Goal: Navigation & Orientation: Find specific page/section

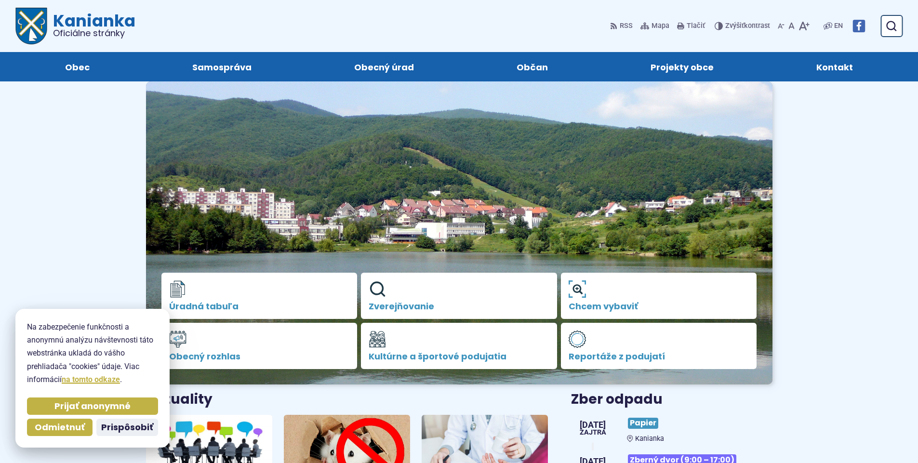
click at [863, 24] on img at bounding box center [859, 26] width 13 height 13
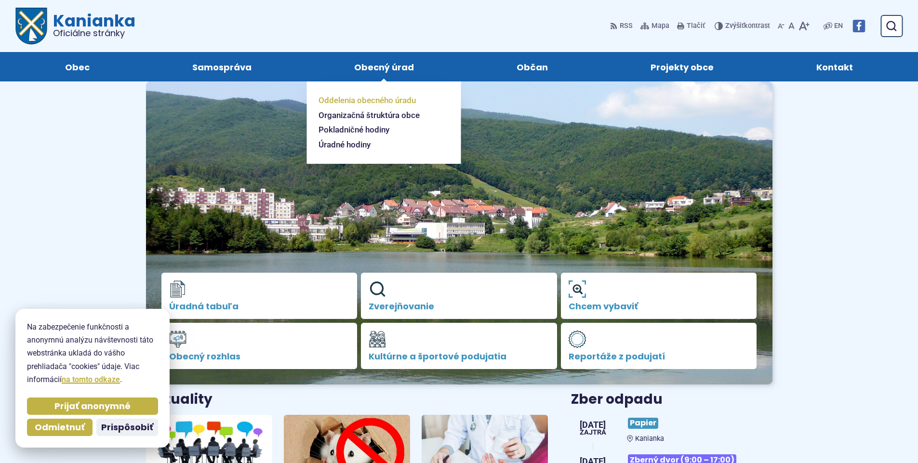
click at [377, 101] on span "Oddelenia obecného úradu" at bounding box center [367, 100] width 97 height 15
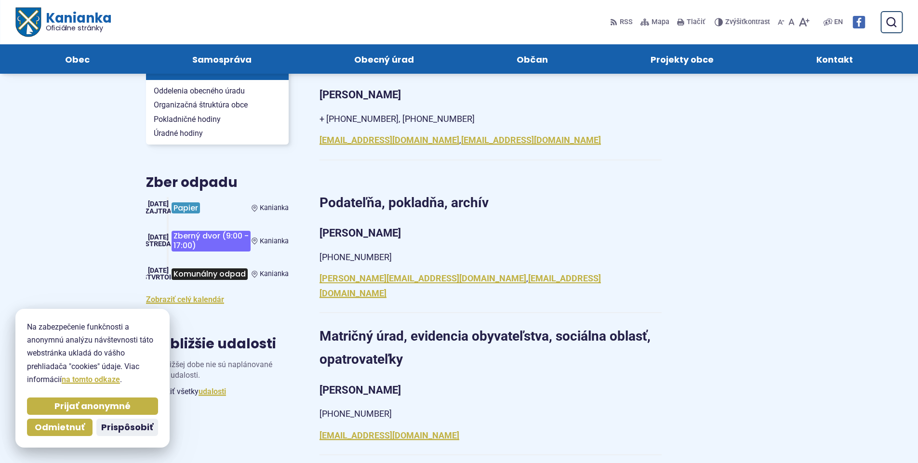
scroll to position [145, 0]
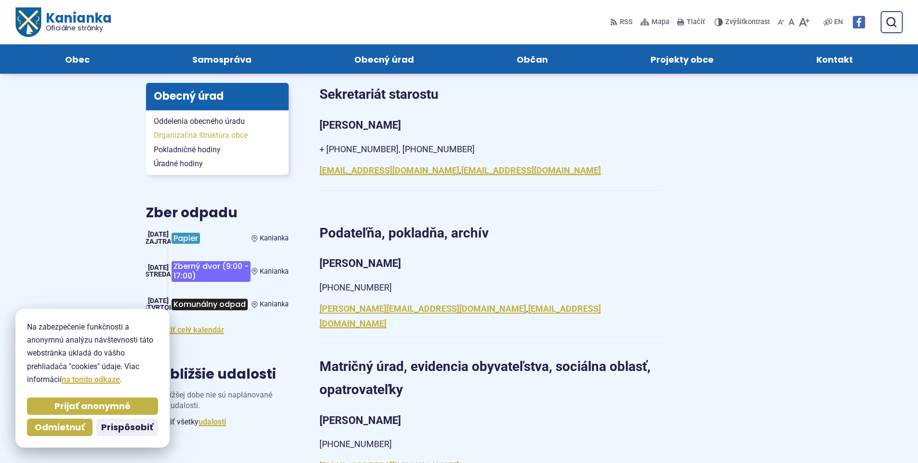
click at [208, 135] on span "Organizačná štruktúra obce" at bounding box center [217, 135] width 127 height 14
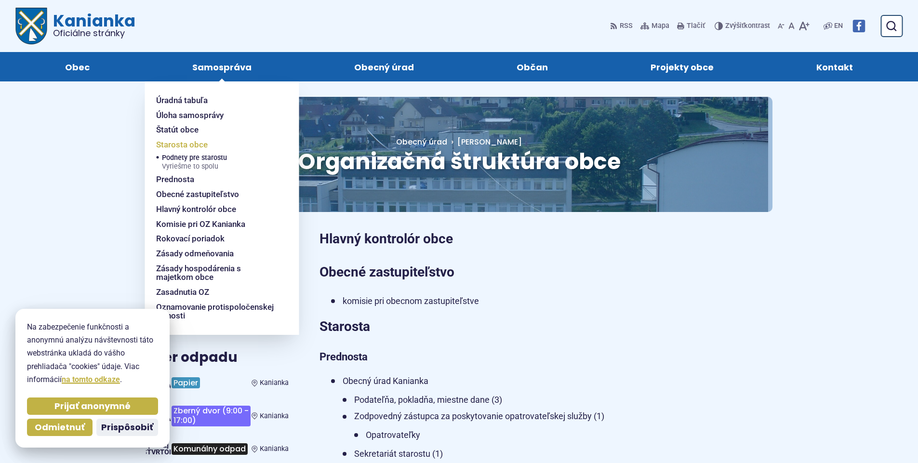
click at [193, 142] on span "Starosta obce" at bounding box center [182, 144] width 52 height 15
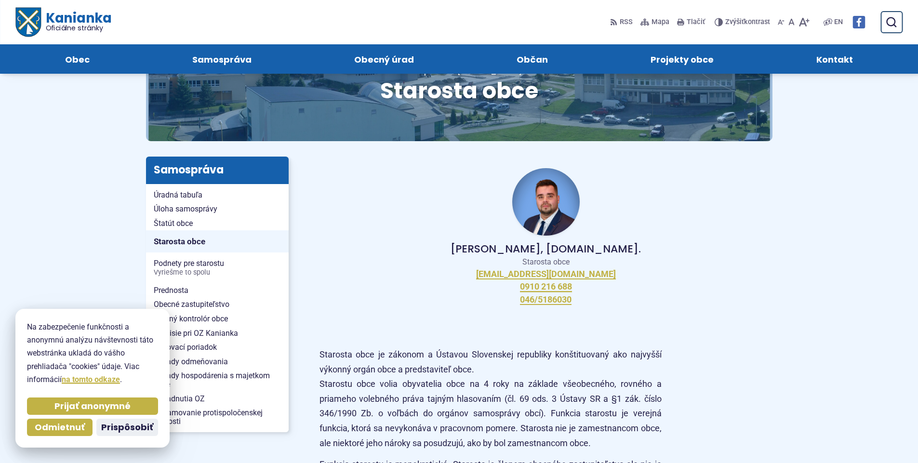
scroll to position [48, 0]
